Goal: Task Accomplishment & Management: Manage account settings

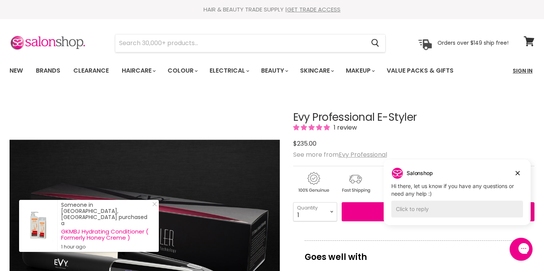
click at [514, 69] on link "Sign In" at bounding box center [522, 71] width 29 height 16
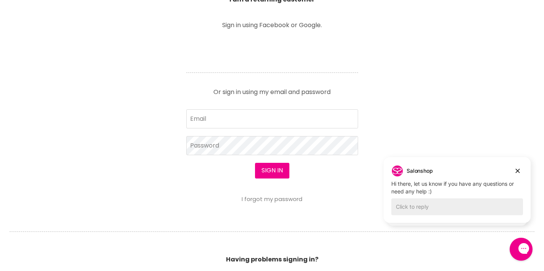
scroll to position [293, 0]
click at [214, 120] on input "Email" at bounding box center [272, 118] width 172 height 19
type input "[EMAIL_ADDRESS][DOMAIN_NAME]"
